Goal: Task Accomplishment & Management: Use online tool/utility

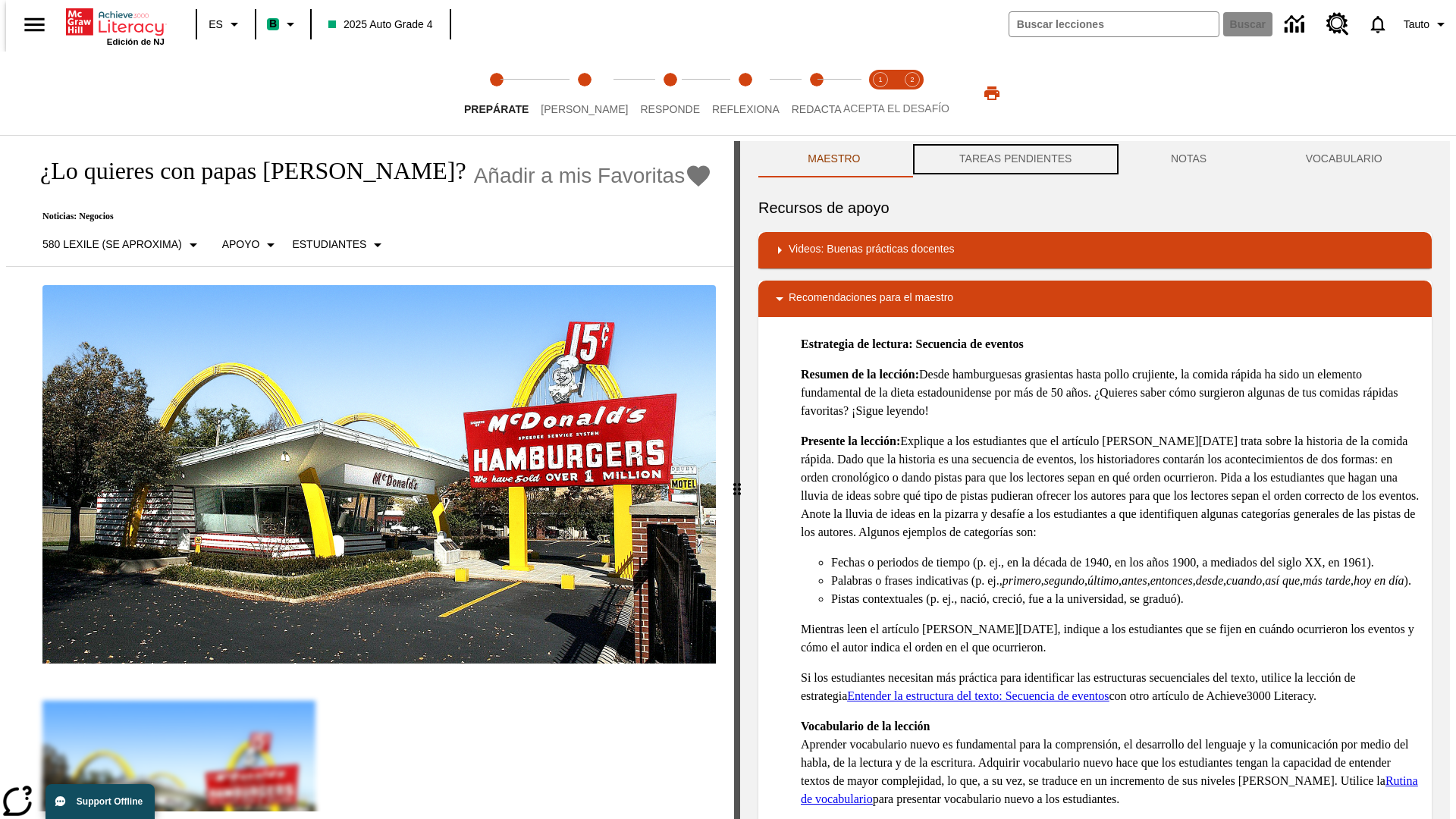
click at [1014, 159] on button "TAREAS PENDIENTES" at bounding box center [1015, 159] width 212 height 36
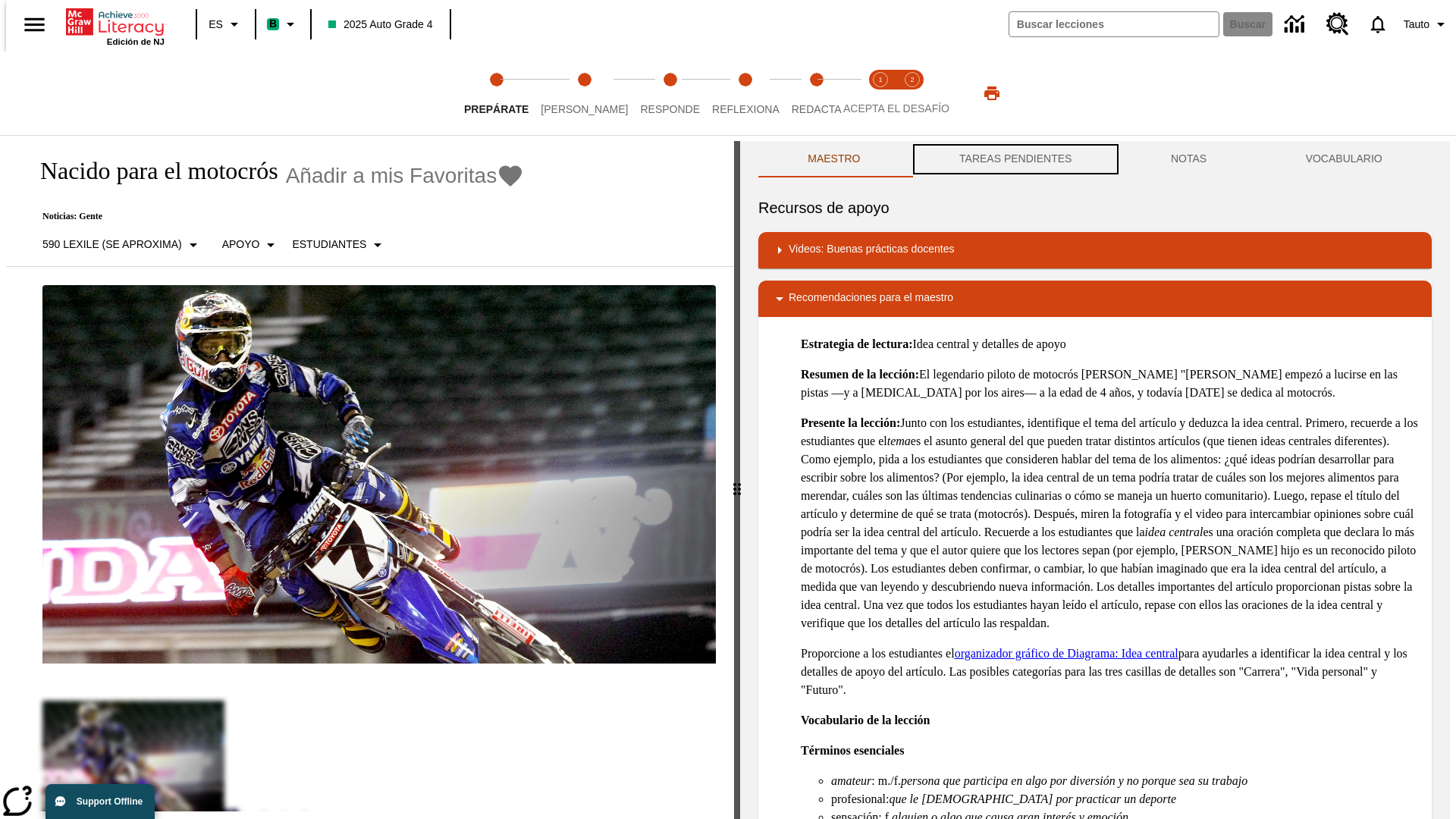
click at [1014, 159] on button "TAREAS PENDIENTES" at bounding box center [1015, 159] width 212 height 36
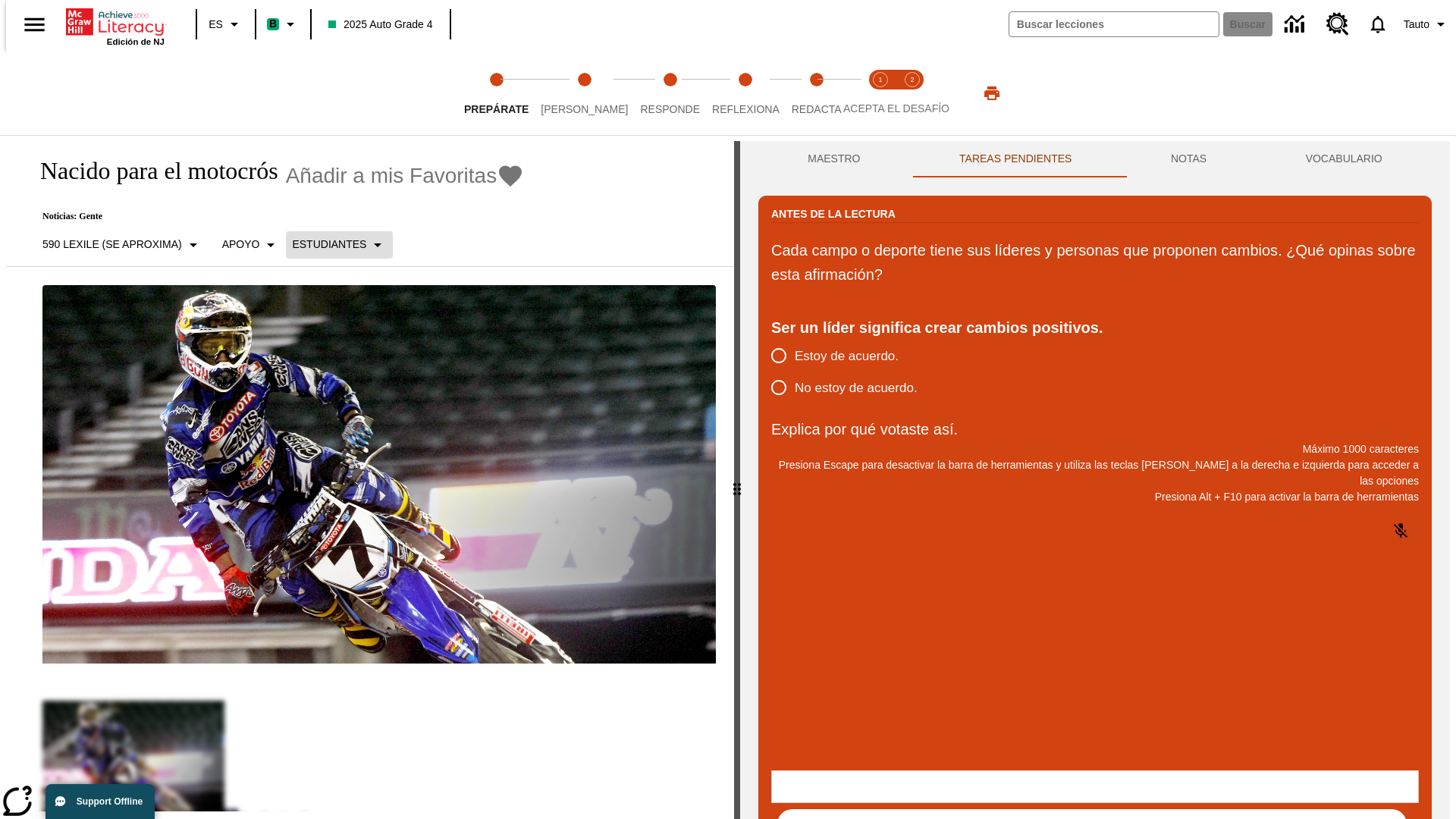
click at [330, 244] on p "Estudiantes" at bounding box center [329, 244] width 74 height 16
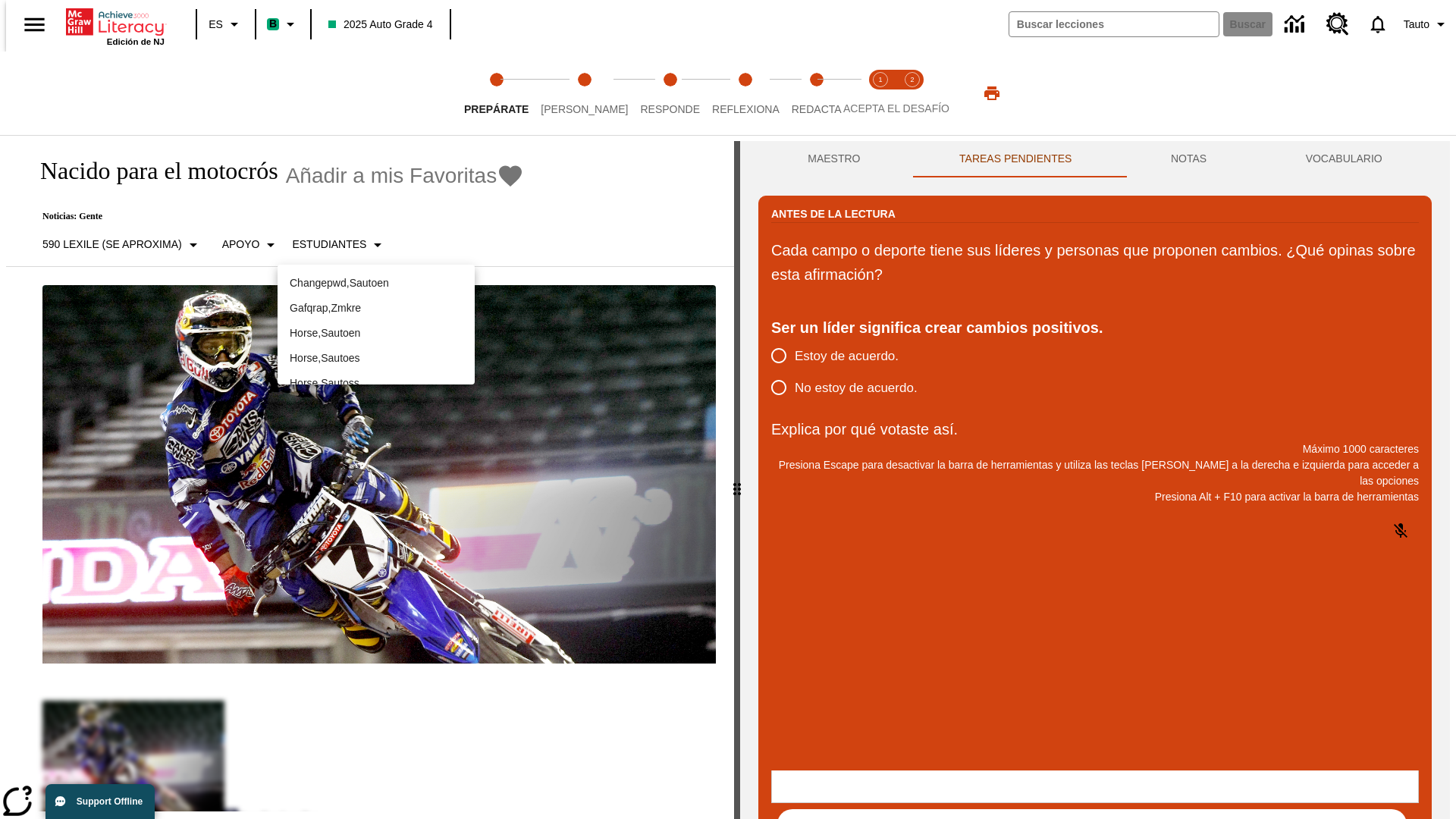
click at [376, 350] on p "Horse , Sautoes" at bounding box center [376, 357] width 173 height 16
